Goal: Task Accomplishment & Management: Manage account settings

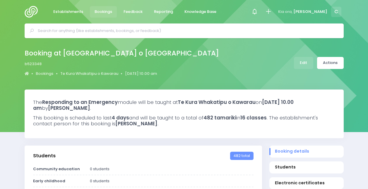
select select "5"
click at [100, 7] on link "Bookings" at bounding box center [103, 11] width 27 height 11
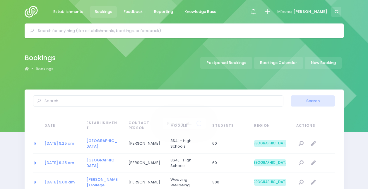
select select "20"
click at [274, 63] on link "Bookings Calendar" at bounding box center [278, 63] width 49 height 12
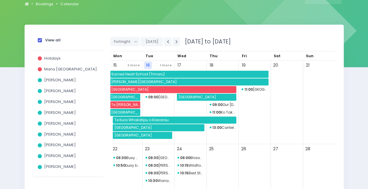
scroll to position [65, 0]
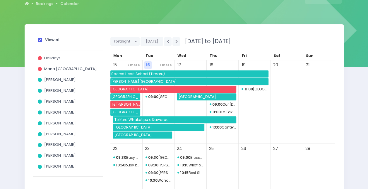
click at [52, 38] on strong "View all" at bounding box center [53, 40] width 16 height 6
click at [0, 0] on input "View all" at bounding box center [0, 0] width 0 height 0
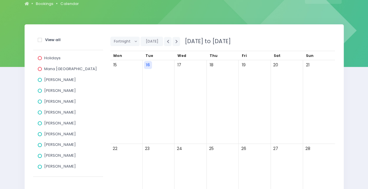
click at [52, 94] on div "[PERSON_NAME]" at bounding box center [68, 91] width 61 height 11
click at [59, 89] on span "[PERSON_NAME]" at bounding box center [60, 91] width 32 height 6
click at [0, 0] on input "[PERSON_NAME]" at bounding box center [0, 0] width 0 height 0
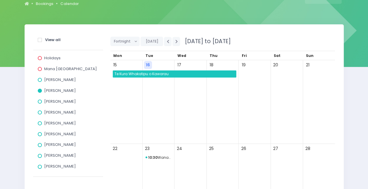
scroll to position [80, 0]
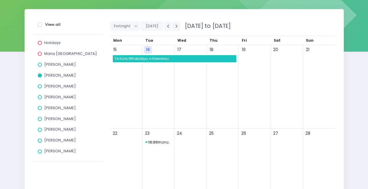
click at [163, 142] on span "10:30 Wanaexcel Exploration Centre" at bounding box center [159, 142] width 26 height 7
click at [171, 101] on div "16" at bounding box center [159, 87] width 32 height 84
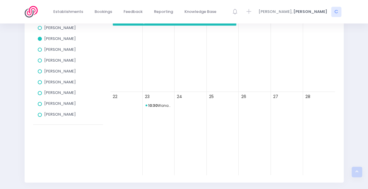
scroll to position [0, 0]
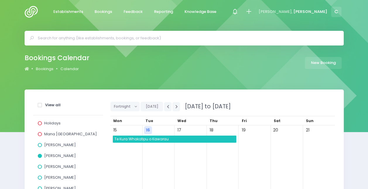
click at [94, 37] on input "text" at bounding box center [187, 38] width 298 height 9
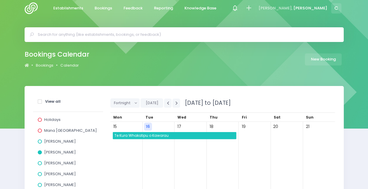
scroll to position [2, 0]
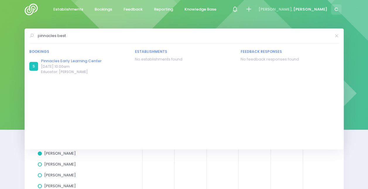
type input "pinnacles best"
click at [85, 62] on link "Pinnacles Early Learning Center" at bounding box center [71, 61] width 61 height 6
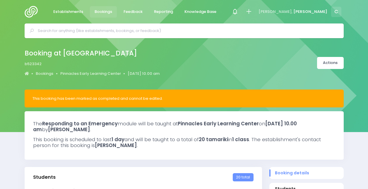
select select "5"
click at [78, 73] on link "Pinnacles Early Learning Center" at bounding box center [90, 74] width 61 height 6
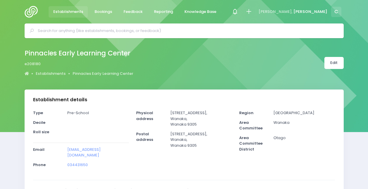
select select "5"
drag, startPoint x: 0, startPoint y: 0, endPoint x: 341, endPoint y: 62, distance: 346.3
click at [341, 62] on link "Edit" at bounding box center [334, 63] width 19 height 12
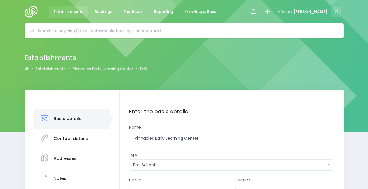
scroll to position [34, 0]
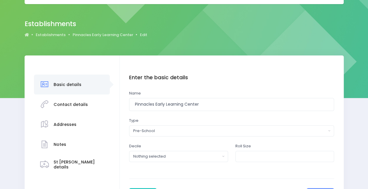
drag, startPoint x: 0, startPoint y: 0, endPoint x: 154, endPoint y: 103, distance: 185.9
click at [154, 103] on input "Pinnacles Early Learning Center" at bounding box center [231, 104] width 205 height 13
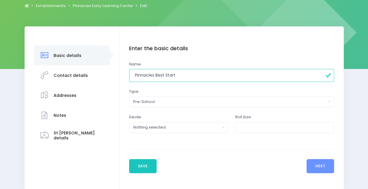
scroll to position [63, 0]
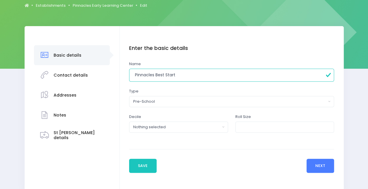
type input "Pinnacles Best Start"
click at [322, 161] on button "Next" at bounding box center [321, 166] width 28 height 14
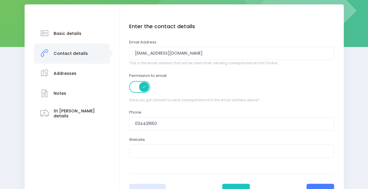
scroll to position [85, 0]
click at [205, 50] on input "[EMAIL_ADDRESS][DOMAIN_NAME]" at bounding box center [231, 53] width 205 height 13
